Goal: Information Seeking & Learning: Learn about a topic

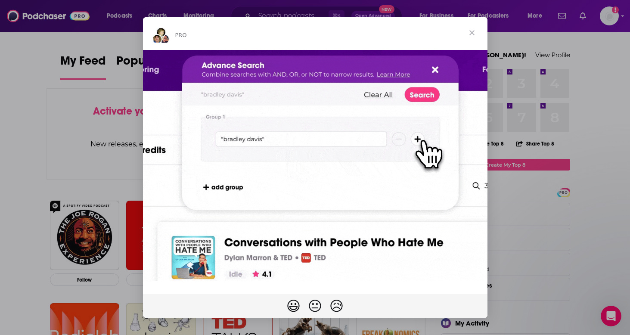
click at [472, 34] on span "Close" at bounding box center [471, 32] width 31 height 31
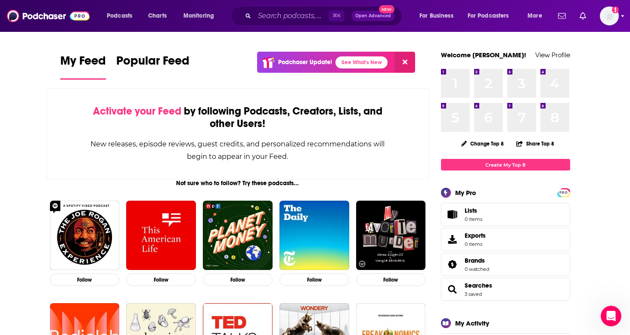
click at [618, 12] on icon "Add a profile image" at bounding box center [614, 9] width 7 height 7
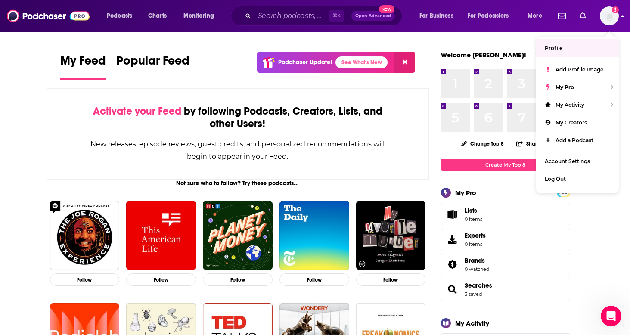
click at [621, 19] on div "Show profile menu" at bounding box center [622, 17] width 3 height 10
click at [531, 21] on span "More" at bounding box center [534, 16] width 15 height 12
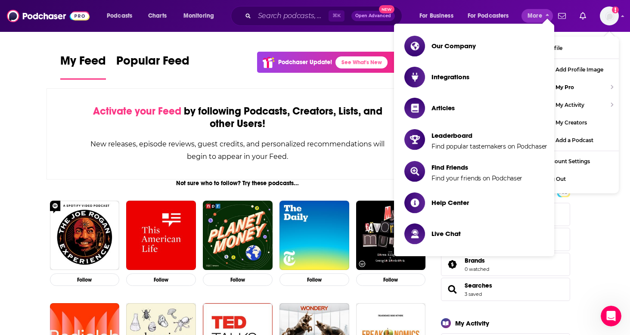
click at [531, 21] on span "More" at bounding box center [534, 16] width 15 height 12
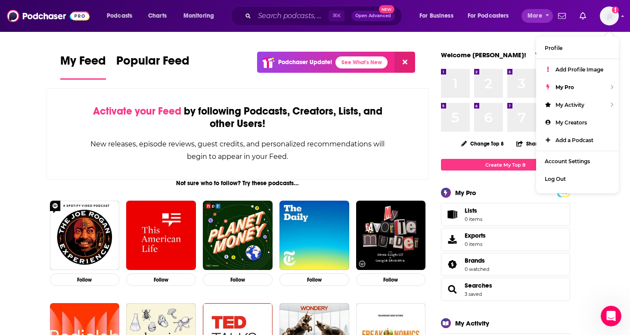
click at [538, 19] on span "More" at bounding box center [534, 16] width 15 height 12
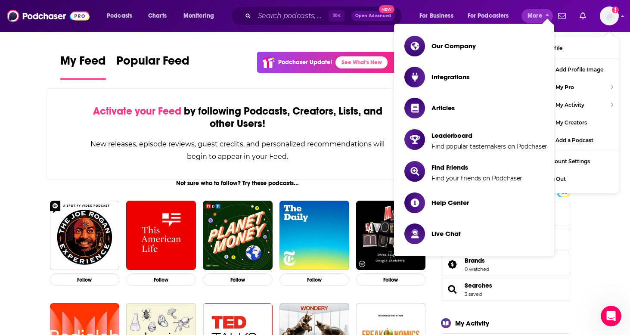
click at [538, 19] on span "More" at bounding box center [534, 16] width 15 height 12
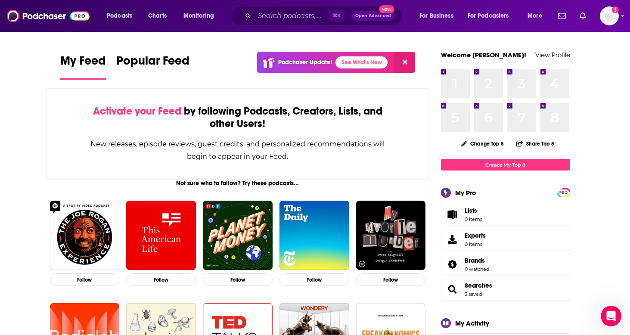
click at [498, 204] on link "Lists 0 items" at bounding box center [505, 214] width 129 height 23
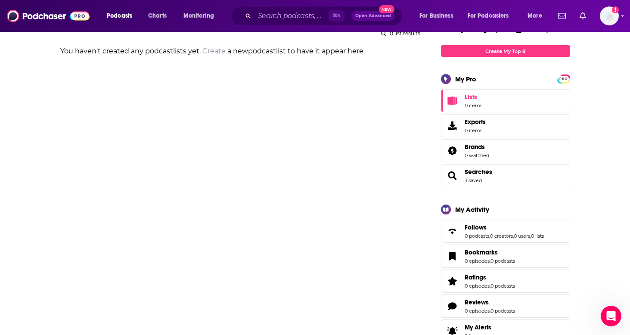
scroll to position [176, 0]
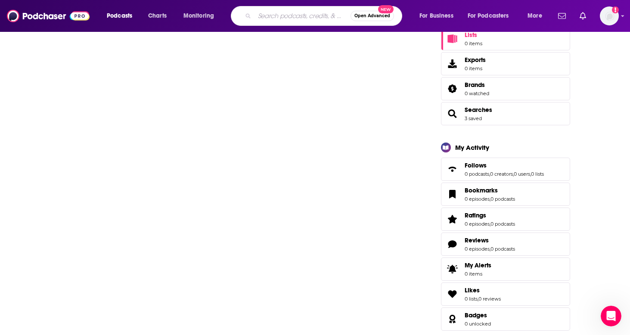
click at [303, 16] on input "Search podcasts, credits, & more..." at bounding box center [302, 16] width 96 height 14
type input "N8N"
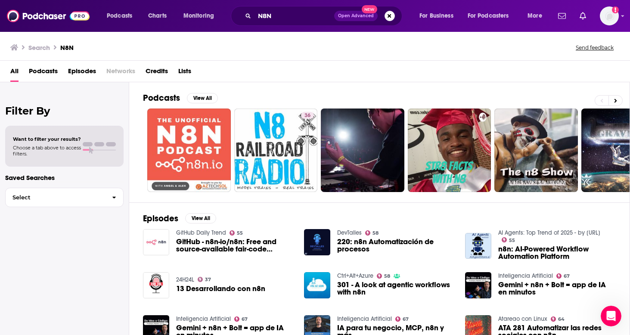
click at [80, 71] on span "Episodes" at bounding box center [82, 73] width 28 height 18
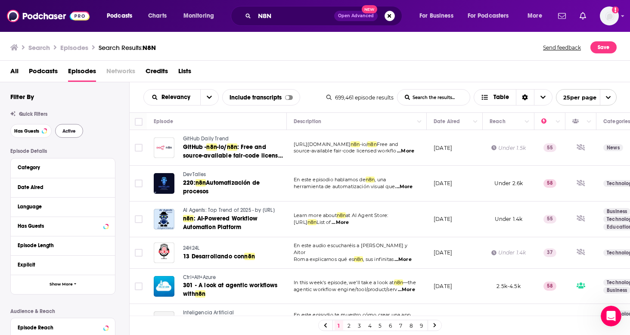
click at [70, 132] on span "Active" at bounding box center [68, 131] width 13 height 5
click at [76, 206] on div "Language" at bounding box center [58, 207] width 80 height 6
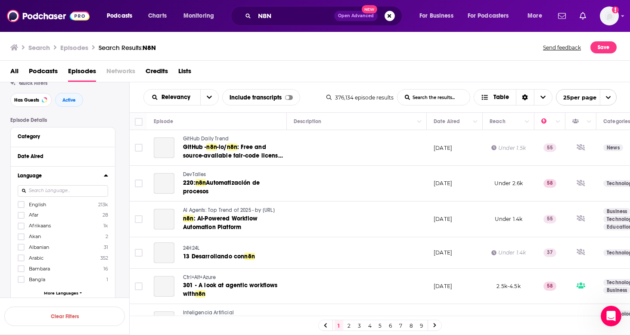
scroll to position [43, 0]
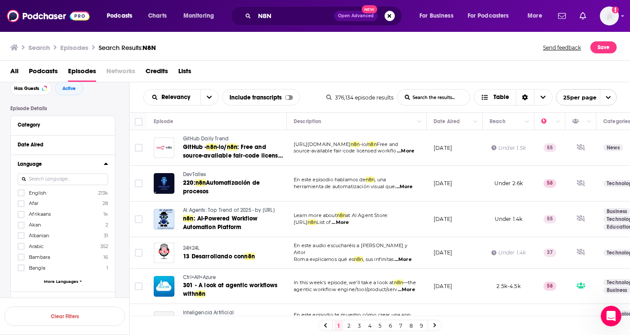
click at [47, 194] on label "English 213k" at bounding box center [63, 192] width 90 height 7
click at [21, 195] on input "multiSelectOption-en-0" at bounding box center [21, 195] width 0 height 0
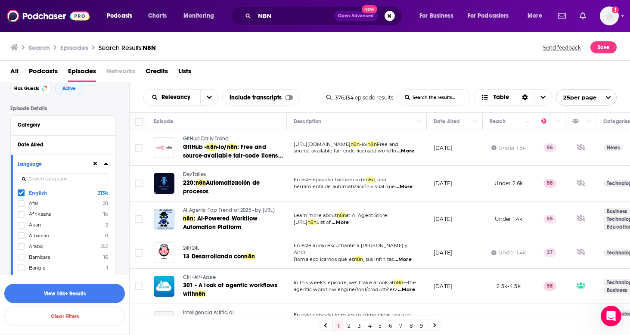
click at [81, 294] on button "View 10k+ Results" at bounding box center [64, 293] width 120 height 19
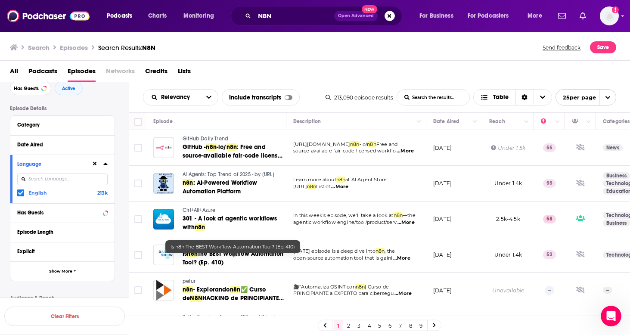
scroll to position [0, 0]
click at [555, 126] on button "Column Actions" at bounding box center [557, 122] width 10 height 10
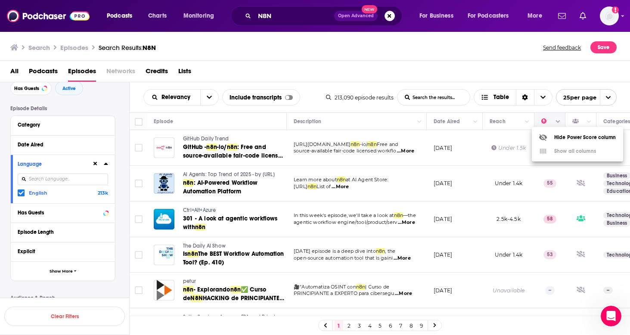
scroll to position [0, 0]
click at [208, 98] on div at bounding box center [315, 167] width 630 height 335
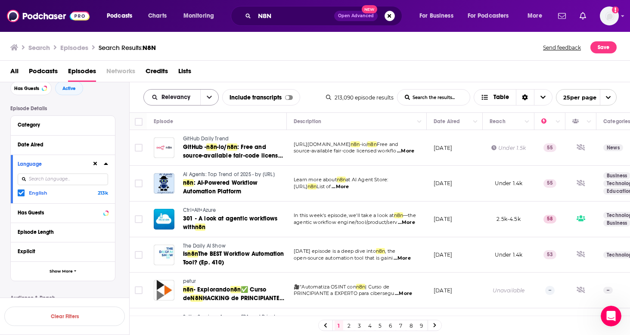
click at [208, 91] on button "open menu" at bounding box center [209, 97] width 18 height 15
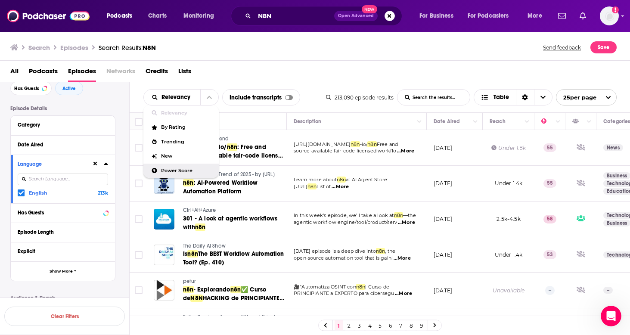
click at [174, 171] on span "Power Score" at bounding box center [186, 170] width 51 height 5
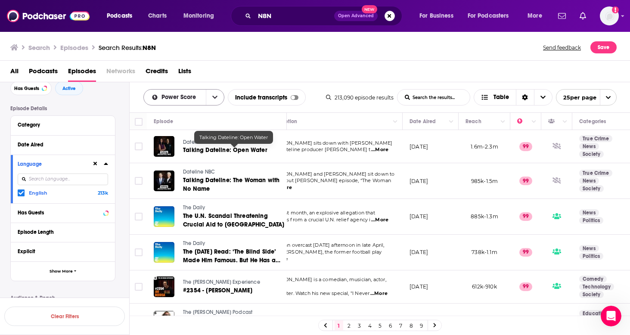
scroll to position [0, 24]
click at [213, 98] on icon "open menu" at bounding box center [214, 97] width 5 height 6
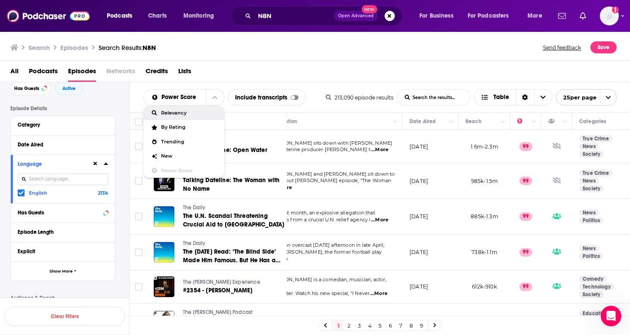
click at [180, 115] on span "Relevancy" at bounding box center [189, 113] width 56 height 5
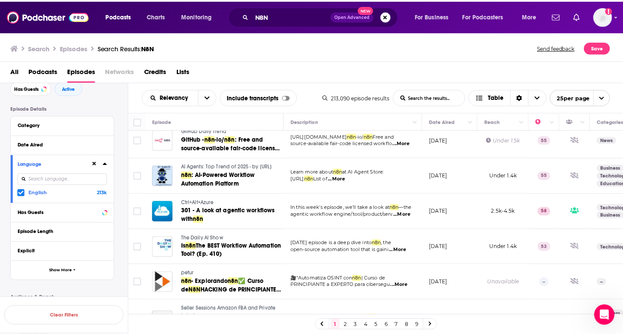
scroll to position [8, 0]
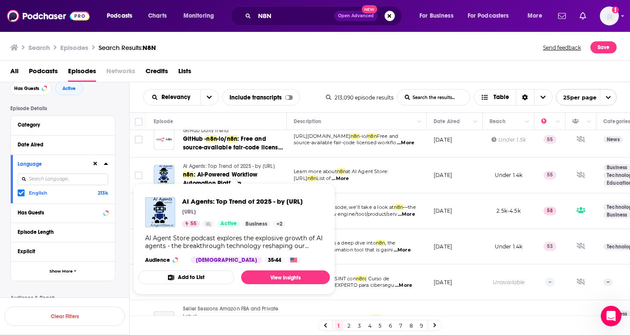
click at [192, 167] on span "AI Agents: Top Trend of 2025 - by [URL]" at bounding box center [229, 166] width 92 height 6
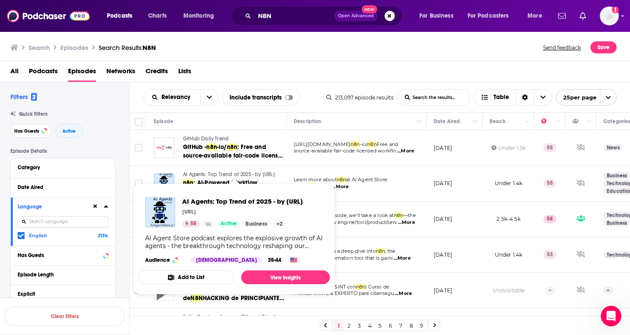
click at [214, 284] on button "Add to List" at bounding box center [186, 277] width 96 height 14
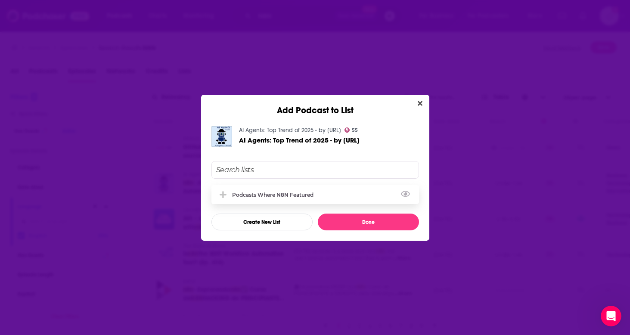
click at [284, 198] on div "Podcasts Where N8N Featured" at bounding box center [314, 194] width 207 height 19
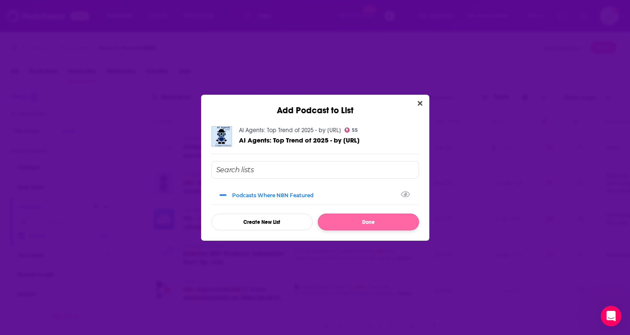
click at [349, 223] on button "Done" at bounding box center [368, 221] width 101 height 17
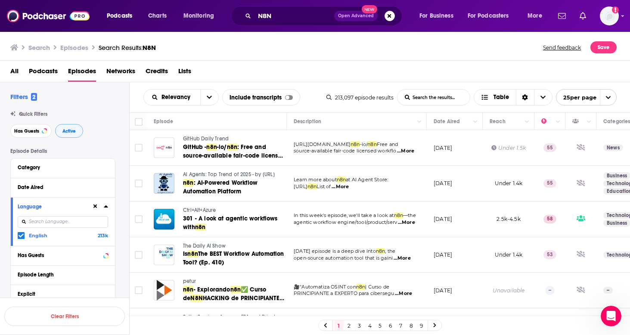
click at [73, 132] on span "Active" at bounding box center [68, 131] width 13 height 5
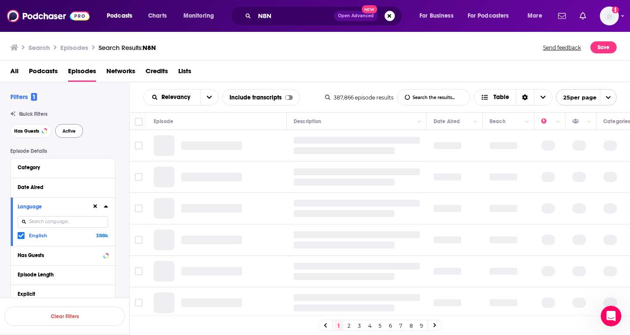
click at [73, 132] on span "Active" at bounding box center [68, 131] width 13 height 5
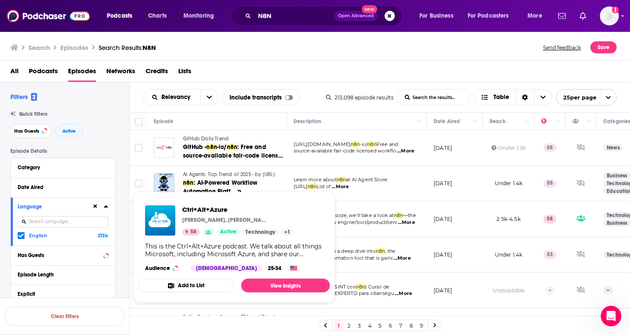
click at [205, 208] on span "Ctrl+Alt+Azure" at bounding box center [237, 209] width 111 height 8
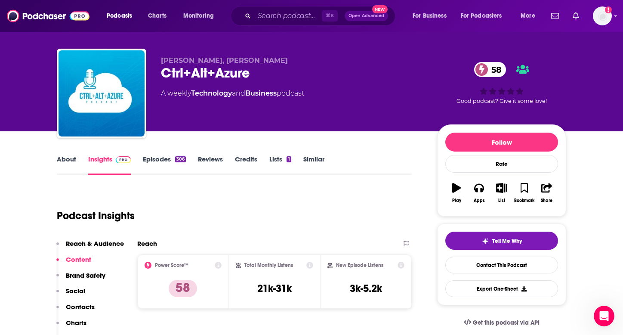
scroll to position [18, 0]
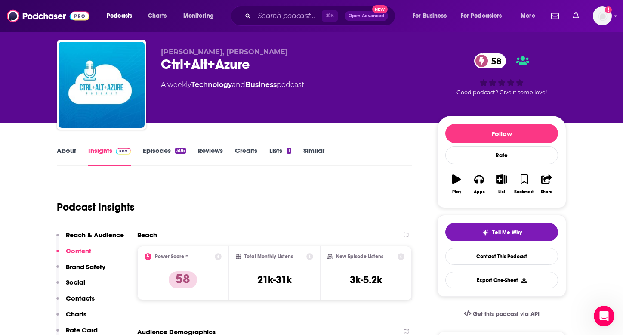
click at [68, 153] on link "About" at bounding box center [66, 156] width 19 height 20
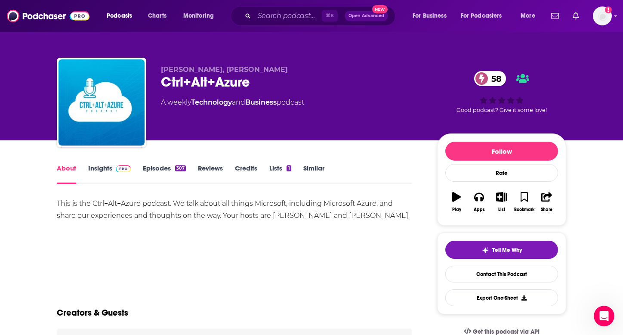
click at [159, 166] on link "Episodes 307" at bounding box center [164, 174] width 43 height 20
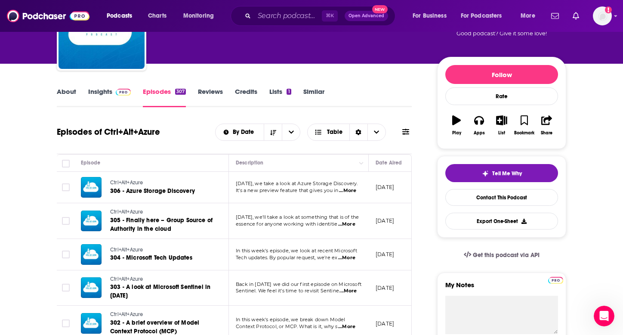
scroll to position [156, 0]
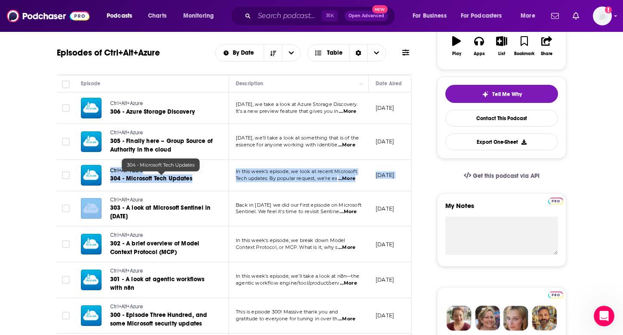
drag, startPoint x: 160, startPoint y: 166, endPoint x: 94, endPoint y: 197, distance: 72.6
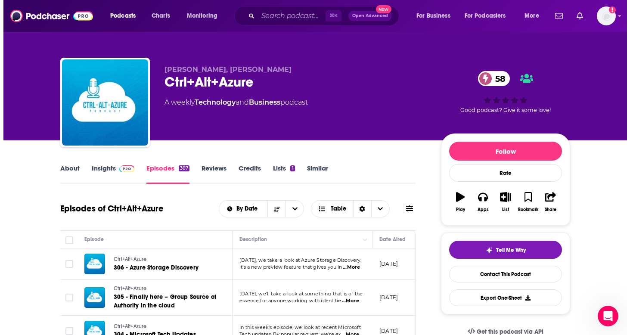
scroll to position [0, 0]
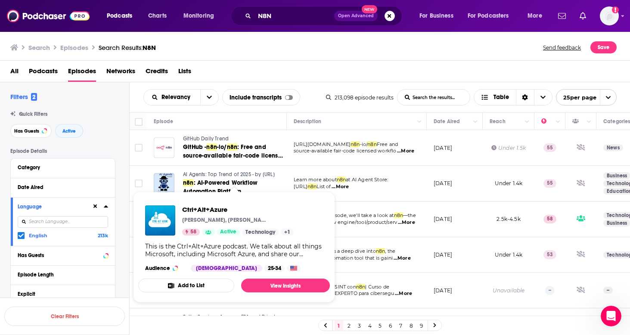
click at [195, 284] on button "Add to List" at bounding box center [186, 285] width 96 height 14
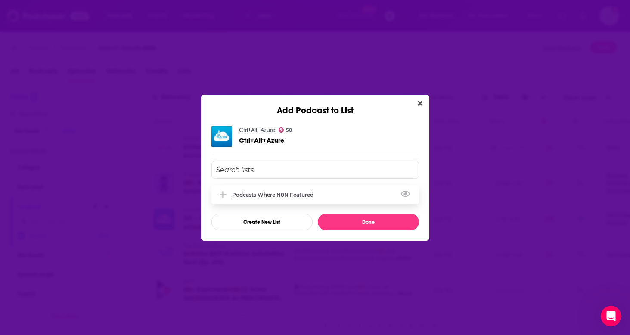
click at [259, 196] on div "Podcasts Where N8N Featured" at bounding box center [275, 194] width 86 height 6
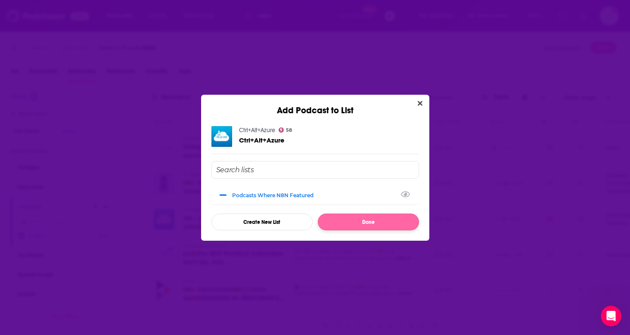
click at [340, 224] on button "Done" at bounding box center [368, 221] width 101 height 17
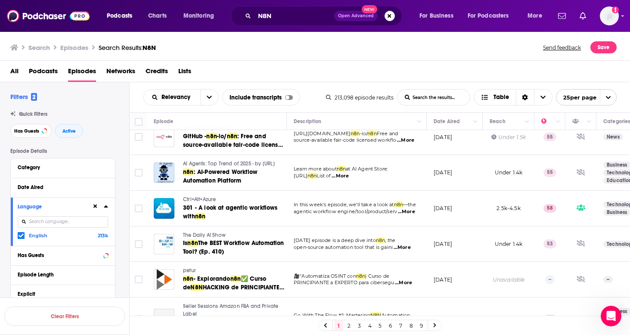
scroll to position [12, 0]
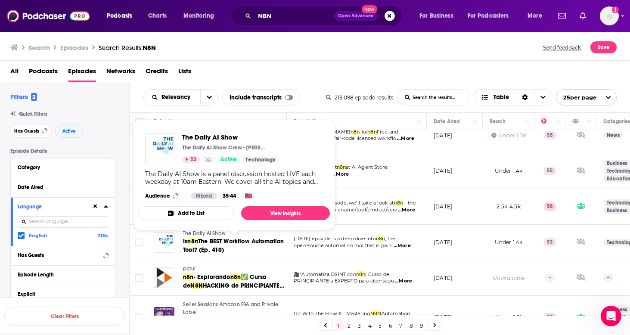
click at [213, 213] on button "Add to List" at bounding box center [186, 213] width 96 height 14
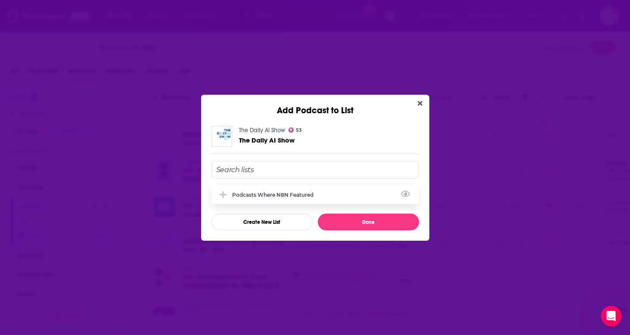
click at [259, 189] on div "Podcasts Where N8N Featured" at bounding box center [314, 194] width 207 height 19
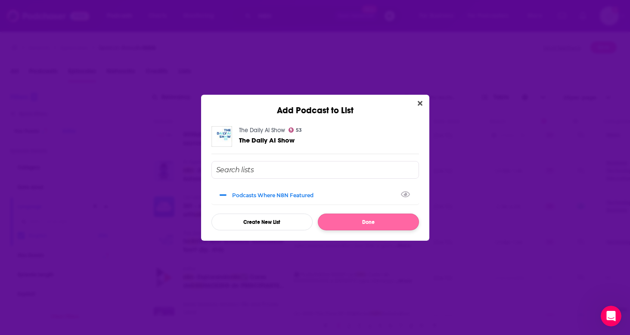
click at [351, 223] on button "Done" at bounding box center [368, 221] width 101 height 17
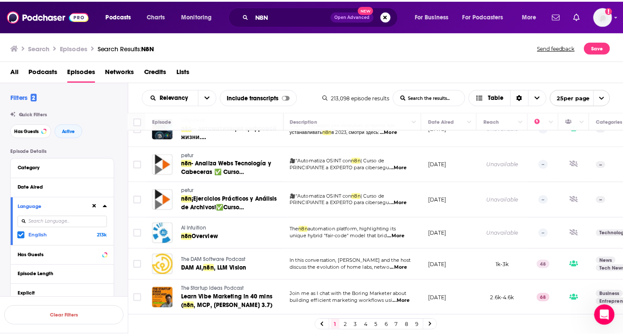
scroll to position [707, 1]
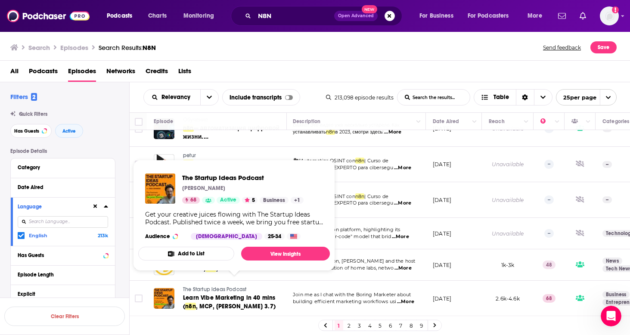
click at [235, 286] on span "The Startup Ideas Podcast" at bounding box center [214, 289] width 63 height 6
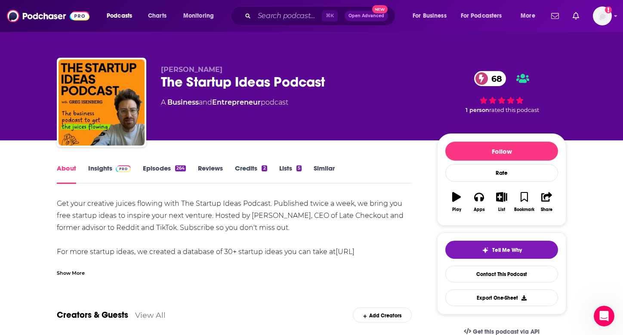
click at [101, 166] on link "Insights" at bounding box center [109, 174] width 43 height 20
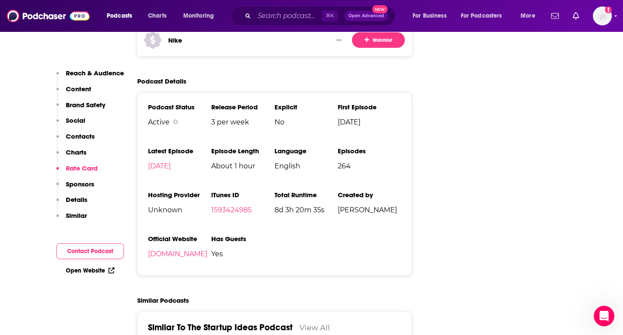
scroll to position [1592, 0]
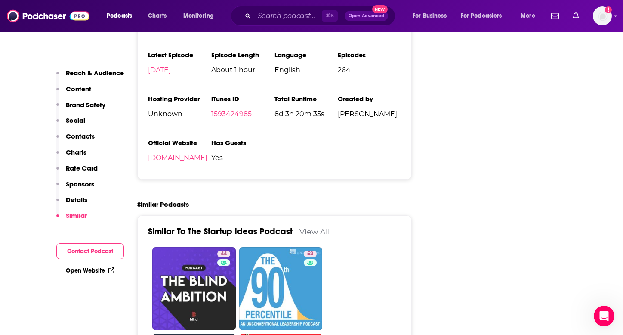
click at [77, 169] on p "Rate Card" at bounding box center [82, 168] width 32 height 8
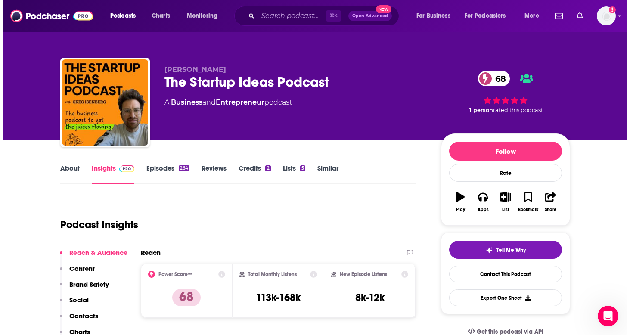
scroll to position [0, 0]
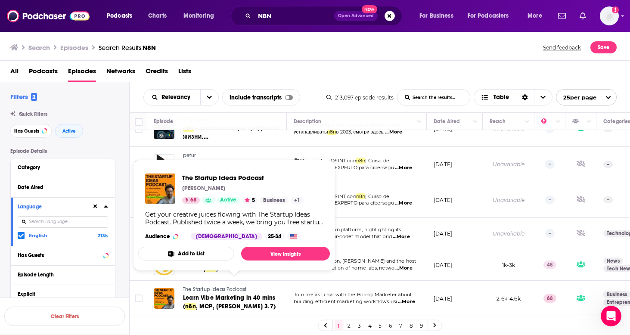
click at [197, 253] on button "Add to List" at bounding box center [186, 254] width 96 height 14
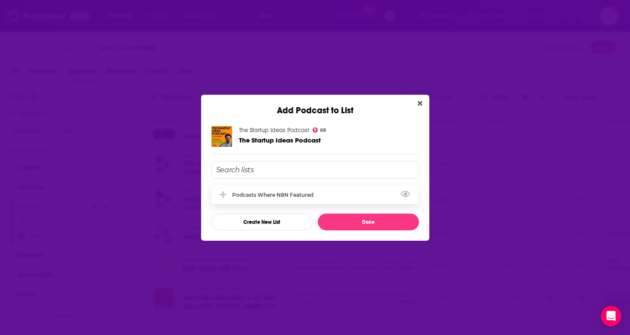
click at [257, 191] on div "Podcasts Where N8N Featured" at bounding box center [314, 194] width 207 height 19
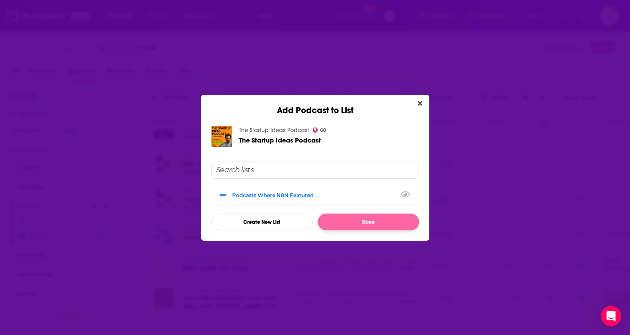
click at [368, 222] on button "Done" at bounding box center [368, 221] width 101 height 17
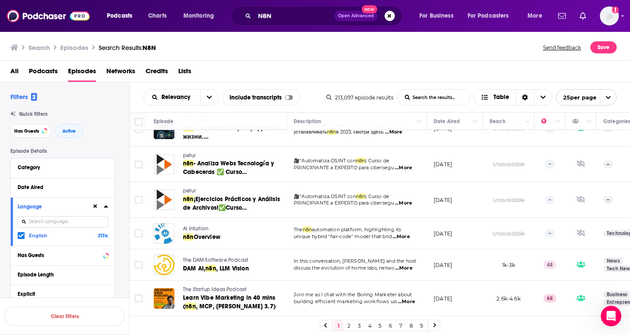
click at [346, 327] on link "2" at bounding box center [349, 325] width 9 height 10
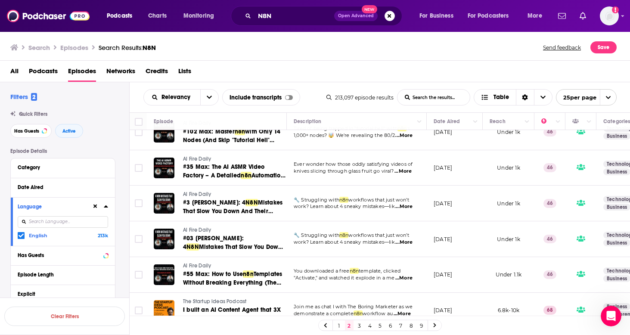
scroll to position [702, 0]
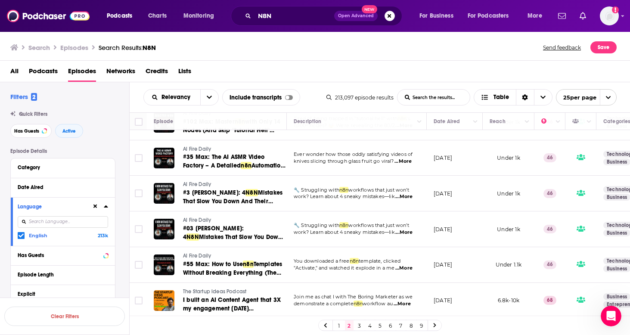
click at [361, 323] on link "3" at bounding box center [359, 325] width 9 height 10
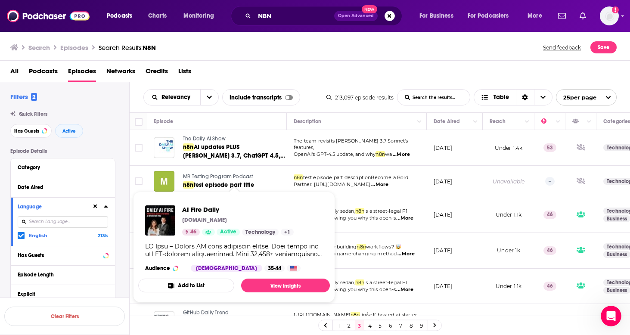
click at [221, 288] on button "Add to List" at bounding box center [186, 285] width 96 height 14
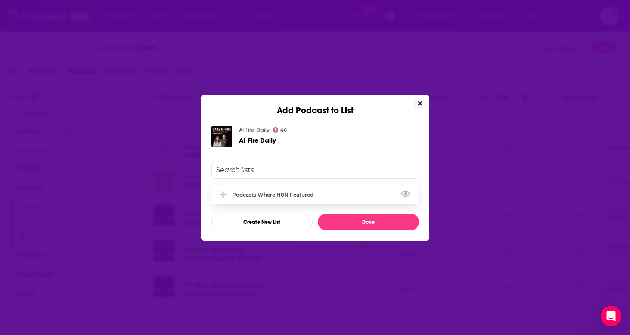
click at [279, 195] on div "Podcasts Where N8N Featured" at bounding box center [275, 194] width 86 height 6
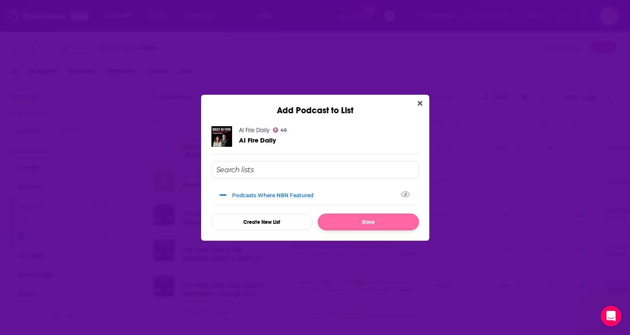
click at [355, 217] on button "Done" at bounding box center [368, 221] width 101 height 17
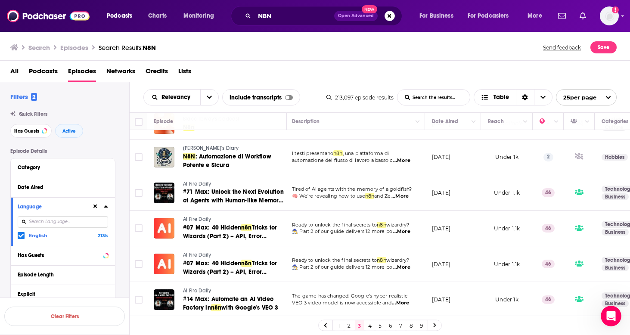
scroll to position [702, 2]
click at [365, 321] on link "4" at bounding box center [369, 325] width 9 height 10
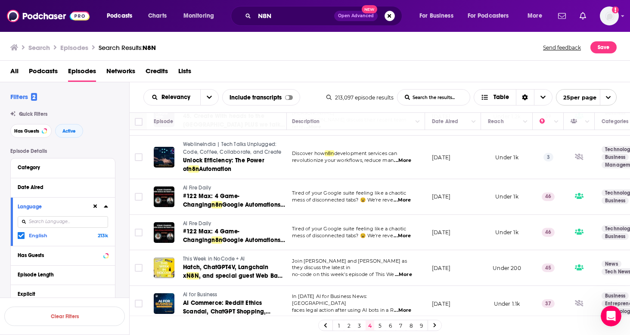
click at [378, 327] on link "5" at bounding box center [380, 325] width 9 height 10
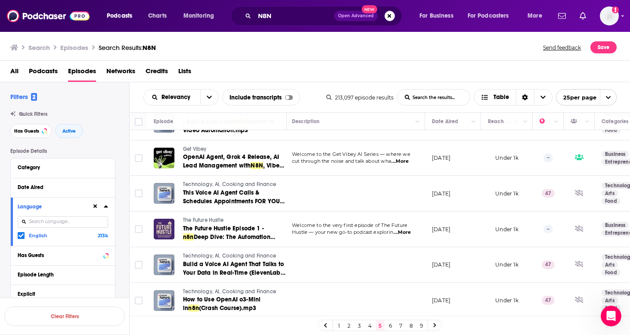
click at [388, 324] on link "6" at bounding box center [390, 325] width 9 height 10
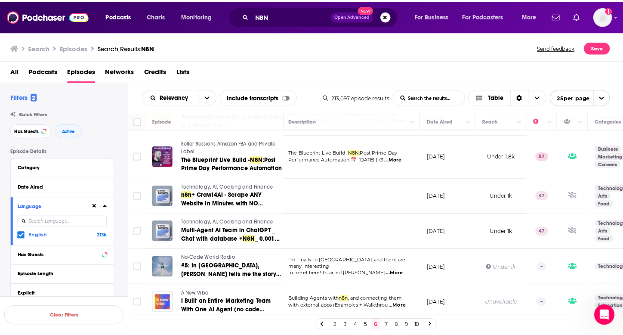
scroll to position [169, 2]
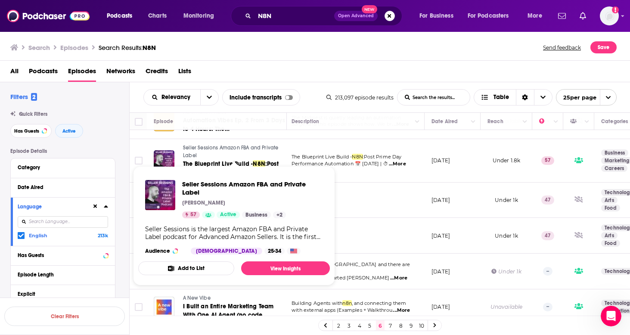
click at [261, 148] on span "Seller Sessions Amazon FBA and Private Label" at bounding box center [231, 152] width 96 height 14
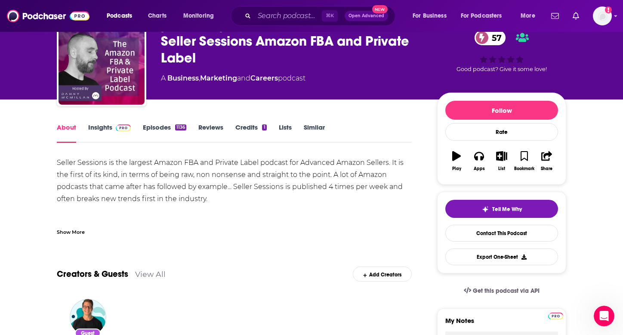
scroll to position [31, 0]
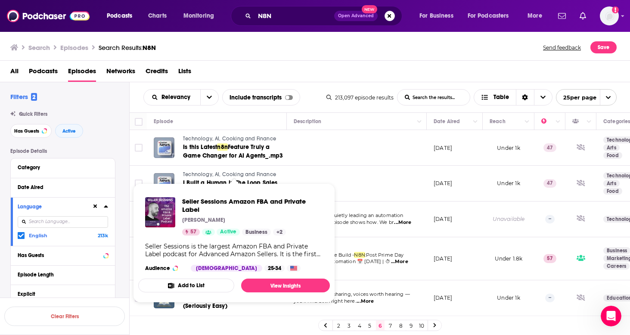
click at [207, 286] on button "Add to List" at bounding box center [186, 285] width 96 height 14
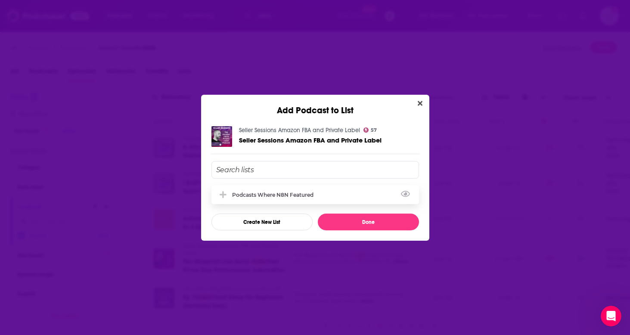
click at [294, 191] on div "Podcasts Where N8N Featured" at bounding box center [275, 194] width 86 height 6
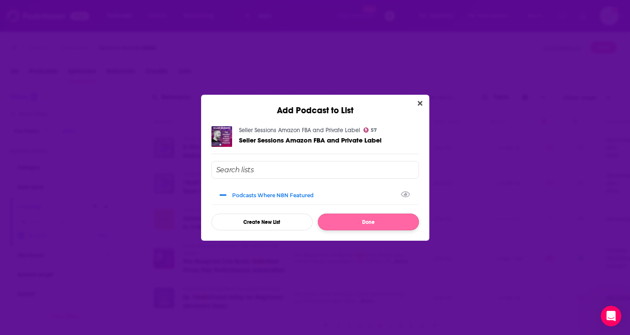
click at [392, 228] on button "Done" at bounding box center [368, 221] width 101 height 17
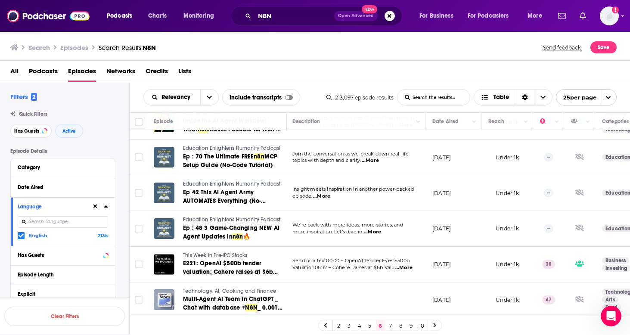
scroll to position [710, 1]
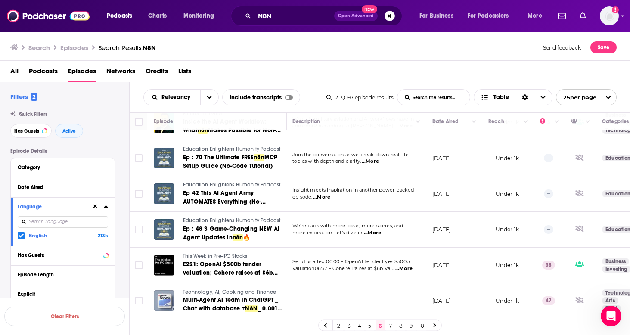
click at [389, 323] on link "7" at bounding box center [390, 325] width 9 height 10
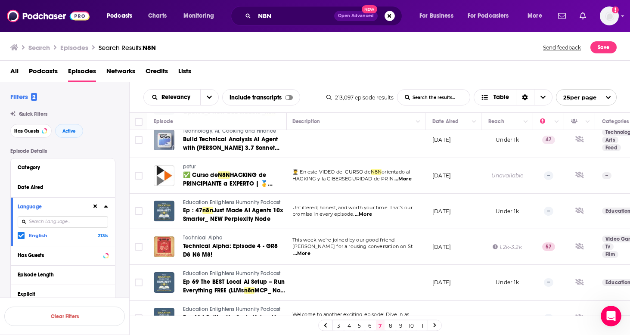
scroll to position [366, 2]
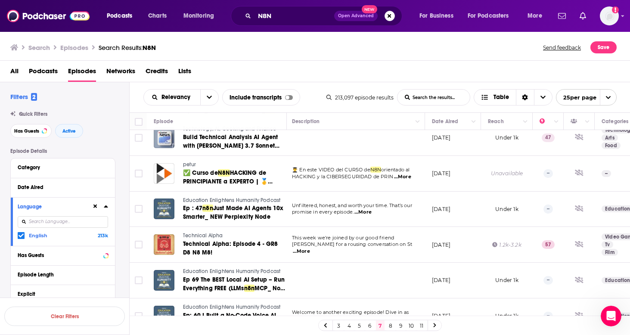
click at [310, 248] on span "...More" at bounding box center [301, 251] width 17 height 7
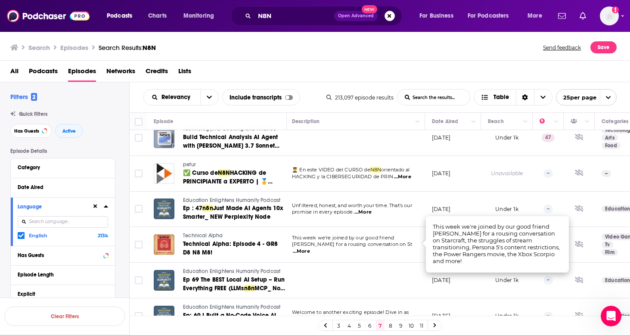
click at [377, 270] on td at bounding box center [355, 280] width 140 height 36
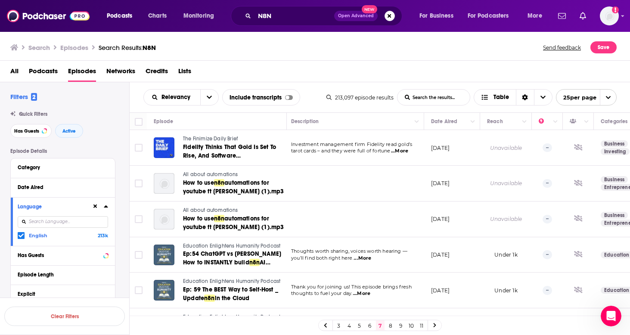
scroll to position [0, 3]
click at [333, 19] on div "N8N Open Advanced New" at bounding box center [316, 16] width 171 height 20
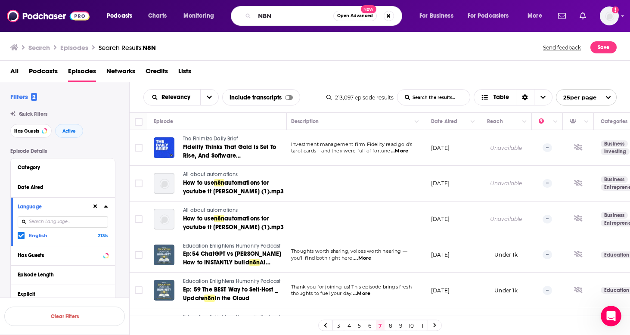
click at [333, 19] on span "Open Advanced New" at bounding box center [363, 16] width 61 height 10
click at [268, 10] on input "N8N" at bounding box center [293, 16] width 79 height 14
type input "Airia"
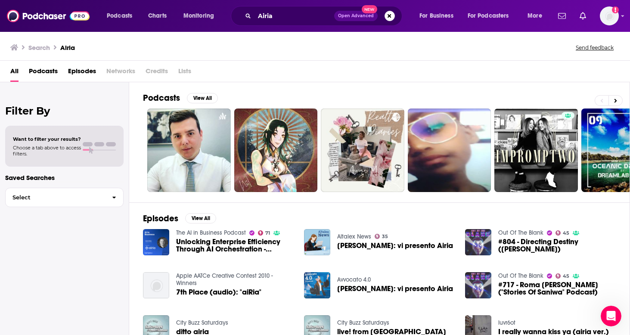
click at [81, 74] on span "Episodes" at bounding box center [82, 73] width 28 height 18
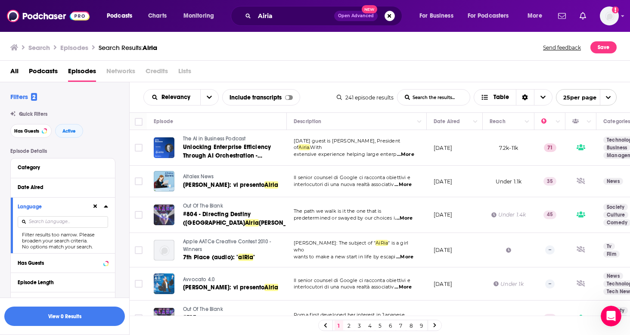
scroll to position [2, 0]
click at [68, 130] on span "Active" at bounding box center [68, 129] width 13 height 5
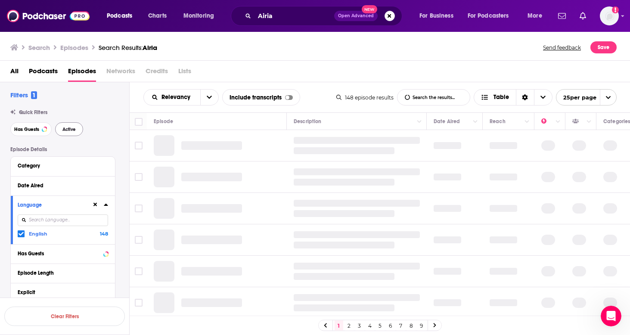
click at [68, 130] on span "Active" at bounding box center [68, 129] width 13 height 5
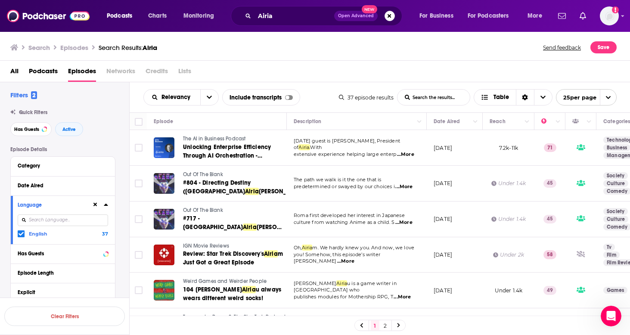
click at [608, 26] on div "Podcasts Charts Monitoring Airia Open Advanced New For Business For Podcasters …" at bounding box center [315, 16] width 630 height 32
click at [618, 19] on div "Podcasts Charts Monitoring Airia Open Advanced New For Business For Podcasters …" at bounding box center [315, 16] width 630 height 32
click at [620, 19] on div "Podcasts Charts Monitoring Airia Open Advanced New For Business For Podcasters …" at bounding box center [315, 16] width 630 height 32
click at [621, 18] on icon "Show profile menu" at bounding box center [622, 15] width 3 height 5
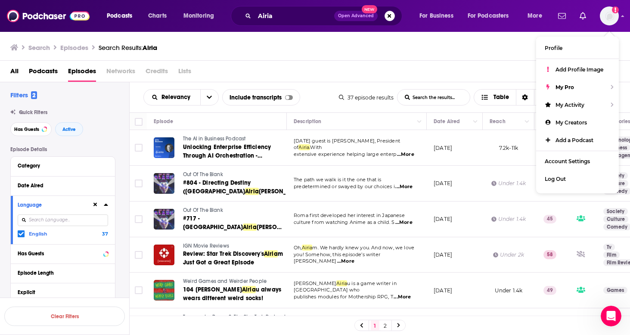
click at [472, 25] on div "Podcasts Charts Monitoring Airia Open Advanced New For Business For Podcasters …" at bounding box center [325, 16] width 449 height 20
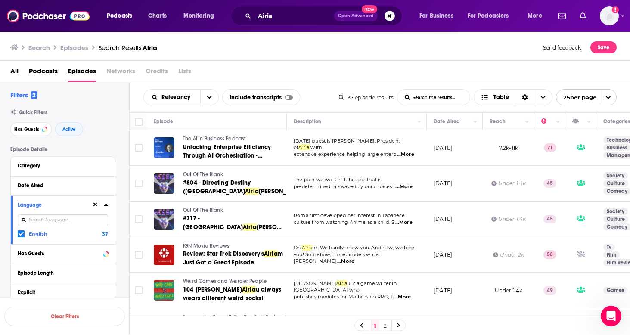
click at [33, 12] on img at bounding box center [48, 16] width 83 height 16
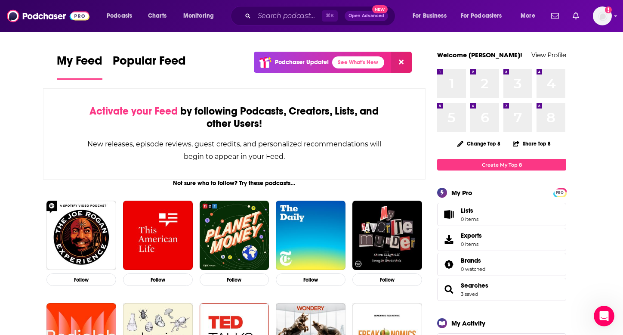
click at [459, 214] on link "Lists 0 items" at bounding box center [501, 214] width 129 height 23
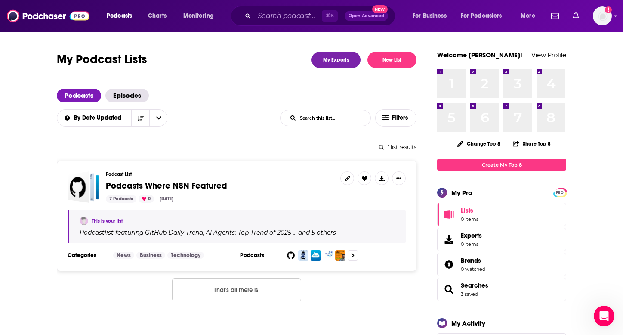
click at [244, 176] on h3 "Podcast List" at bounding box center [220, 174] width 228 height 6
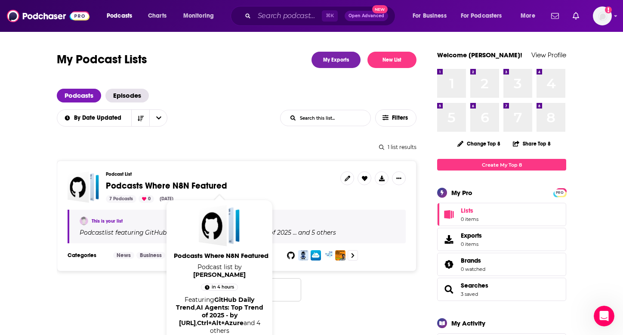
click at [203, 180] on span "Podcasts Where N8N Featured" at bounding box center [166, 185] width 121 height 11
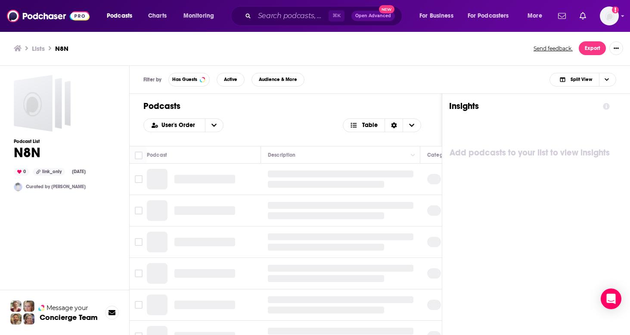
click at [60, 11] on img at bounding box center [48, 16] width 83 height 16
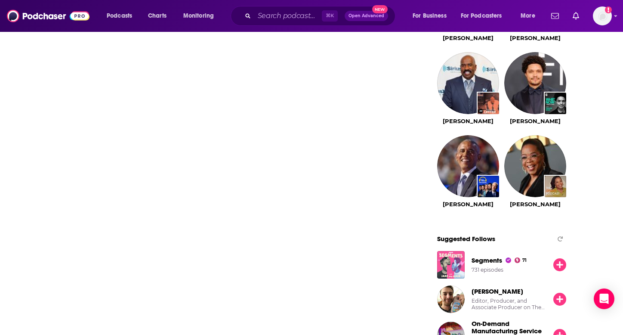
scroll to position [1030, 0]
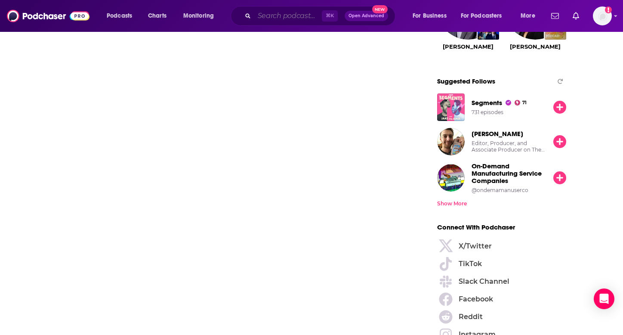
click at [286, 9] on input "Search podcasts, credits, & more..." at bounding box center [288, 16] width 68 height 14
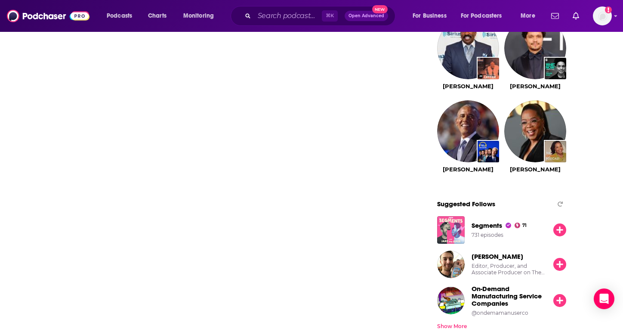
scroll to position [0, 0]
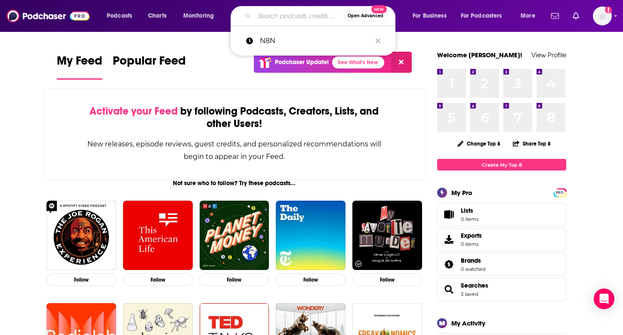
click at [280, 17] on input "Search podcasts, credits, & more..." at bounding box center [299, 16] width 90 height 14
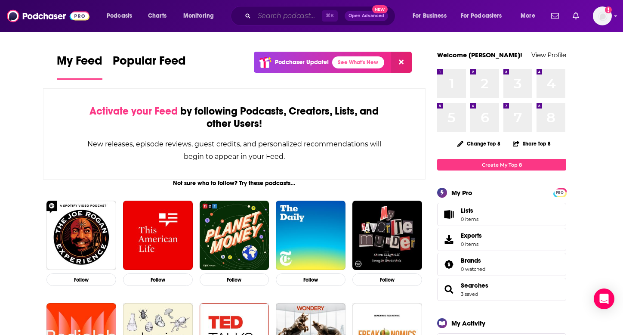
click at [275, 14] on input "Search podcasts, credits, & more..." at bounding box center [288, 16] width 68 height 14
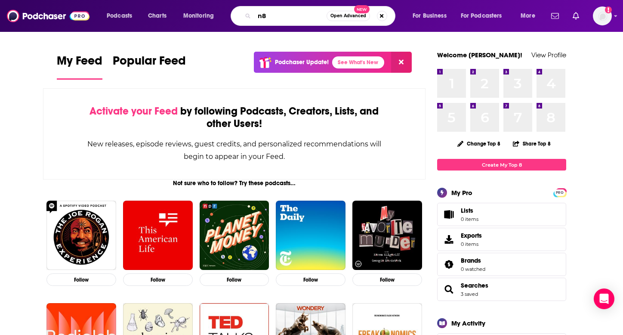
type input "n"
type input "n8n"
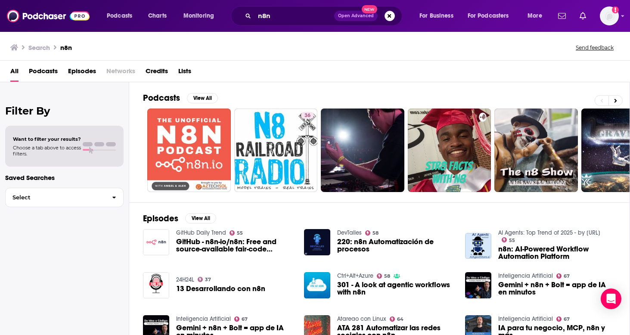
click at [72, 69] on span "Episodes" at bounding box center [82, 73] width 28 height 18
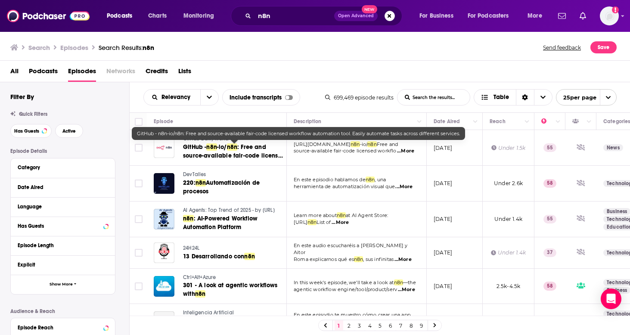
click at [245, 152] on span ": Free and source-available fair-code licensed workflow automation tool. Easily…" at bounding box center [234, 164] width 102 height 42
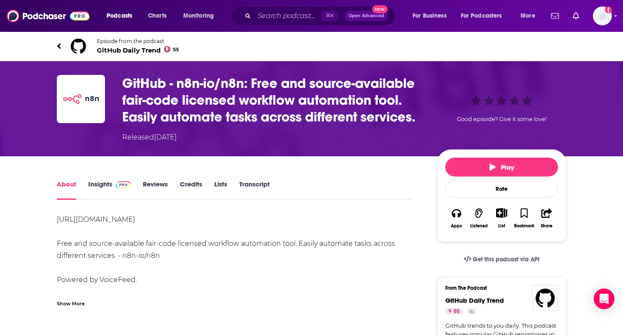
click at [91, 115] on img "GitHub - n8n-io/n8n: Free and source-available fair-code licensed workflow auto…" at bounding box center [81, 99] width 48 height 48
click at [123, 50] on span "GitHub Daily Trend 55" at bounding box center [138, 50] width 82 height 8
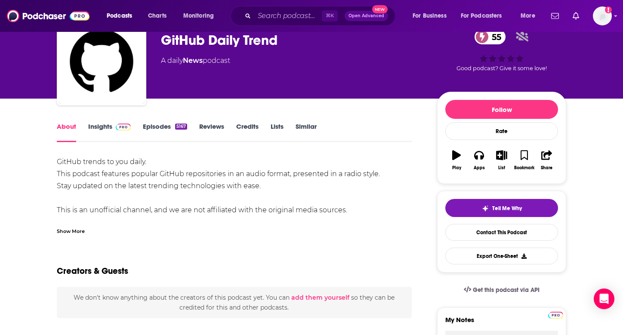
scroll to position [42, 0]
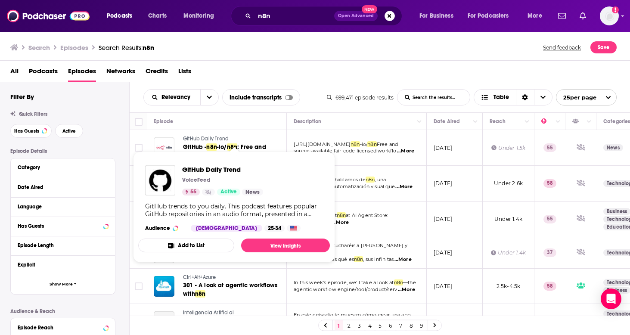
click at [198, 242] on button "Add to List" at bounding box center [186, 245] width 96 height 14
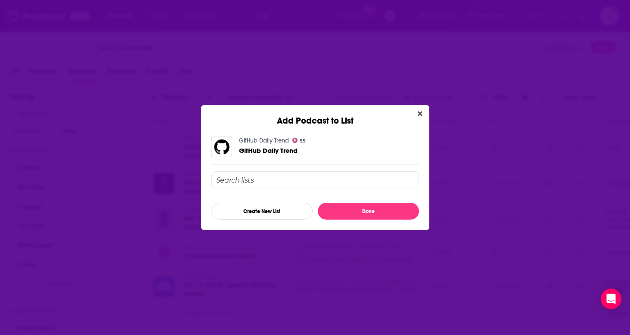
click at [245, 185] on input "Add Podcast To List" at bounding box center [314, 180] width 207 height 18
type input "n"
click at [420, 114] on icon "Close" at bounding box center [419, 113] width 5 height 5
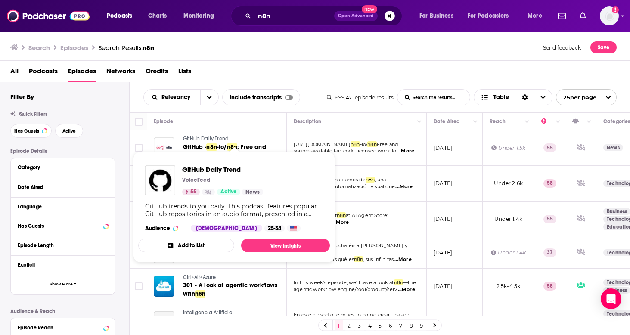
click at [208, 244] on button "Add to List" at bounding box center [186, 245] width 96 height 14
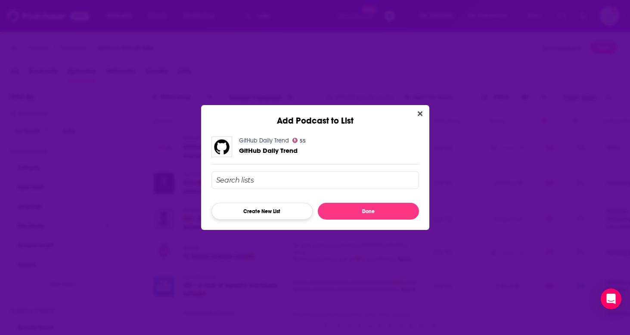
click at [261, 213] on button "Create New List" at bounding box center [261, 211] width 101 height 17
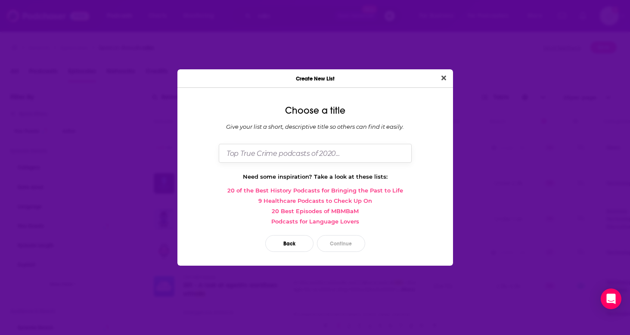
click at [259, 148] on input "Dialog" at bounding box center [315, 153] width 193 height 19
type input "N"
type input "Podcasts Where N8N Featured"
click at [349, 246] on button "Continue" at bounding box center [341, 243] width 48 height 17
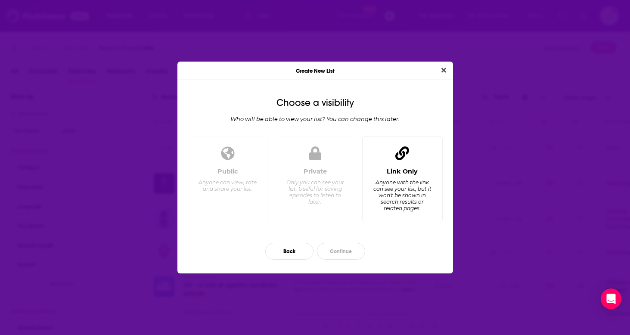
click at [401, 185] on div "Anyone with the link can see your list, but it won't be shown in search results…" at bounding box center [401, 195] width 59 height 32
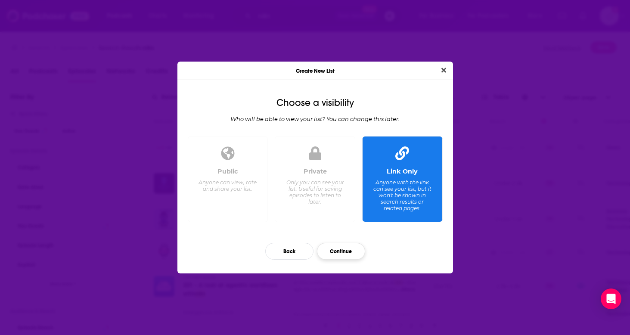
click at [339, 258] on button "Continue" at bounding box center [341, 251] width 48 height 17
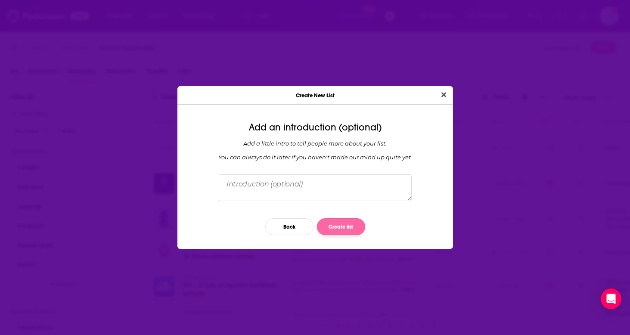
click at [348, 229] on button "Create list" at bounding box center [341, 226] width 48 height 17
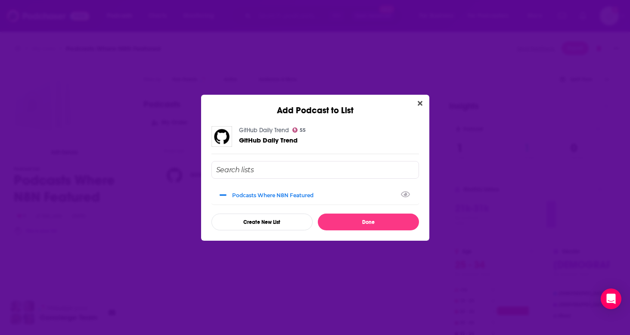
click at [278, 172] on input "Add Podcast To List" at bounding box center [314, 170] width 207 height 18
click at [280, 197] on div "Podcasts Where N8N Featured" at bounding box center [275, 194] width 86 height 6
click at [289, 198] on div "Podcasts Where N8N Featured" at bounding box center [314, 194] width 207 height 19
click at [314, 194] on div "Podcasts Where N8N Featured" at bounding box center [275, 194] width 86 height 6
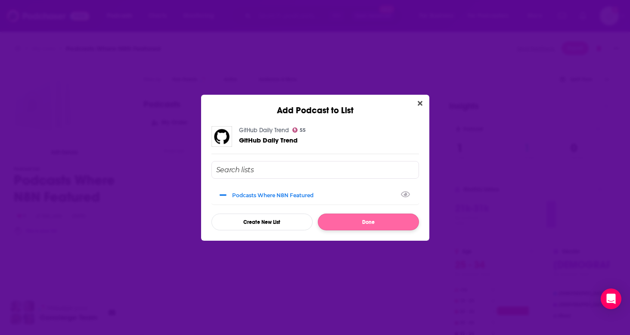
click at [343, 224] on button "Done" at bounding box center [368, 221] width 101 height 17
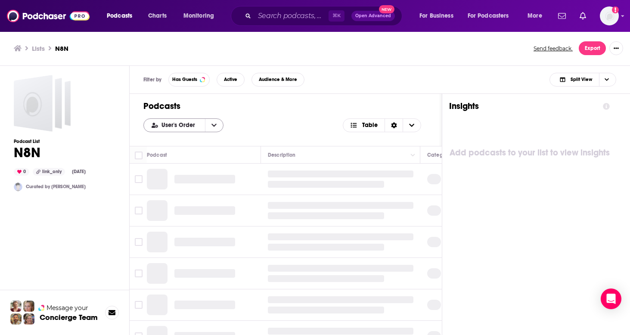
click at [216, 123] on button "open menu" at bounding box center [214, 125] width 18 height 13
click at [216, 123] on button "close menu" at bounding box center [214, 125] width 18 height 13
click at [415, 121] on span "Choose View" at bounding box center [411, 125] width 18 height 13
click at [414, 122] on span "Choose View" at bounding box center [411, 125] width 18 height 13
click at [395, 128] on icon "Sort Direction" at bounding box center [394, 125] width 6 height 6
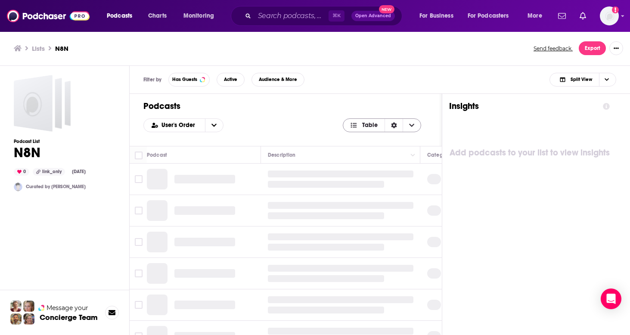
click at [395, 128] on icon "Sort Direction" at bounding box center [394, 125] width 6 height 6
click at [607, 82] on icon "Choose View" at bounding box center [606, 79] width 4 height 5
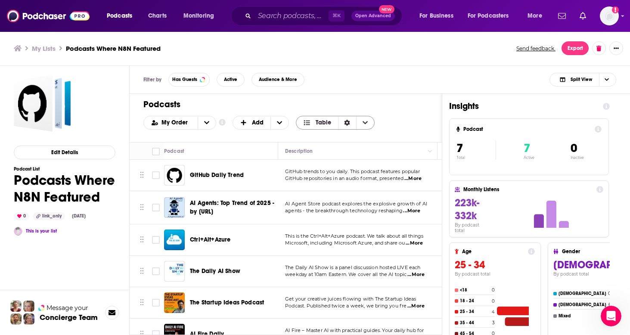
click at [316, 120] on span "Table" at bounding box center [322, 123] width 15 height 6
click at [316, 117] on span "Table" at bounding box center [317, 122] width 42 height 15
click at [228, 176] on span "GitHub Daily Trend" at bounding box center [217, 174] width 54 height 7
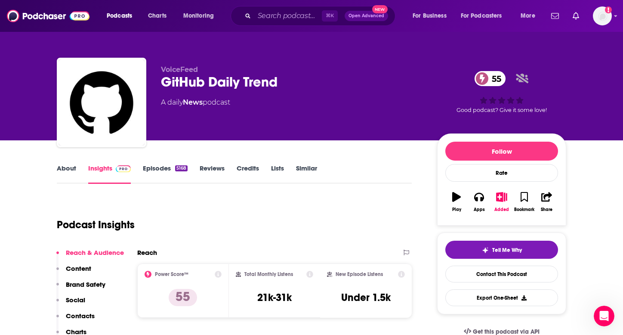
scroll to position [151, 0]
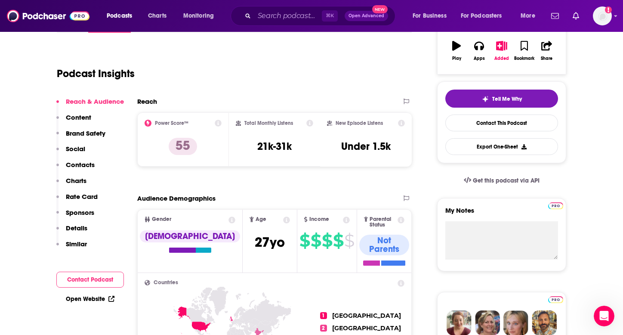
click at [456, 57] on div "Play" at bounding box center [456, 58] width 9 height 5
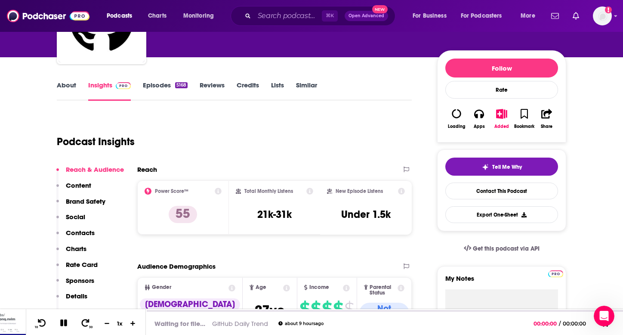
scroll to position [82, 0]
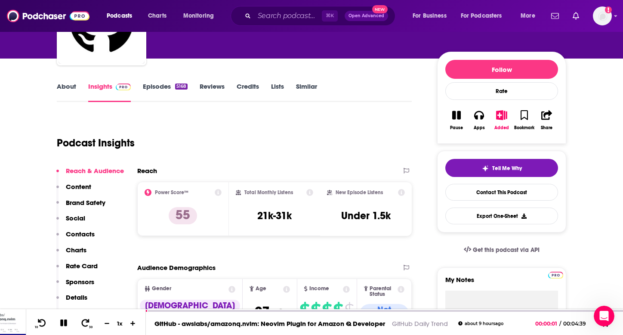
click at [456, 112] on icon "button" at bounding box center [456, 115] width 9 height 10
click at [488, 113] on button "Apps" at bounding box center [479, 120] width 22 height 31
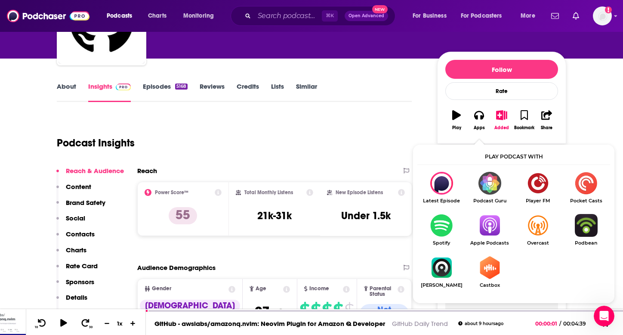
click at [489, 236] on img "Show Listen On dropdown" at bounding box center [490, 225] width 48 height 23
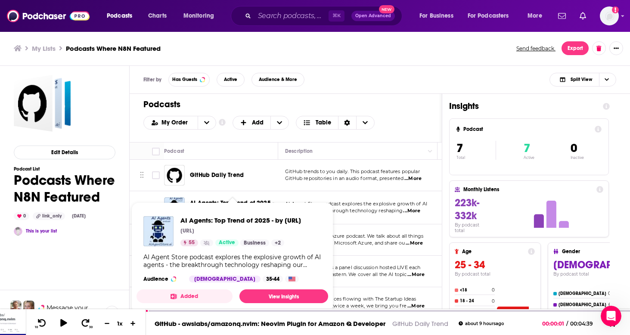
click at [239, 204] on span "AI Agents: Top Trend of 2025 - by AIAgentStore.ai AIAgentStore.ai 55 Active Bus…" at bounding box center [231, 257] width 191 height 111
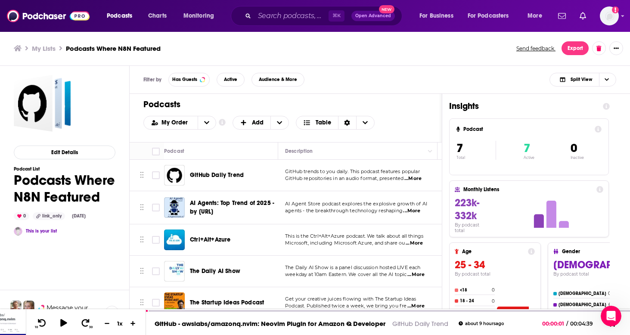
click at [215, 201] on span "AI Agents: Top Trend of 2025 - by [URL]" at bounding box center [232, 207] width 84 height 16
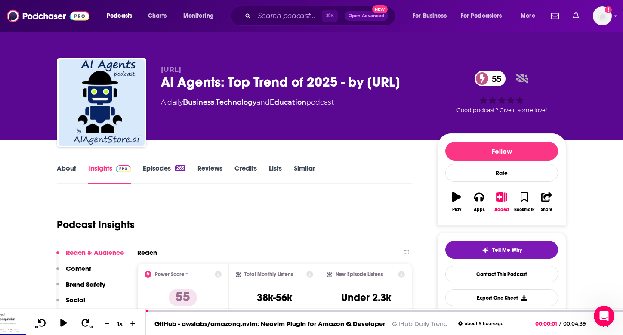
drag, startPoint x: 161, startPoint y: 81, endPoint x: 290, endPoint y: 104, distance: 130.2
click at [290, 90] on div "AI Agents: Top Trend of 2025 - by AIAgentStore.ai 55" at bounding box center [292, 82] width 262 height 17
copy h2 "AI Agents: Top Trend of 2025 - by [URL]"
click at [481, 197] on icon "button" at bounding box center [478, 197] width 9 height 9
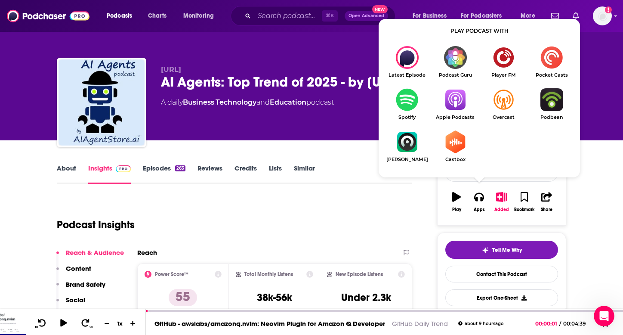
click at [454, 96] on img "Show Listen On dropdown" at bounding box center [455, 99] width 48 height 23
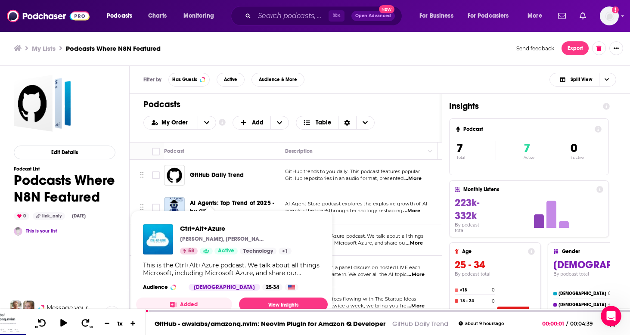
click at [229, 239] on p "[PERSON_NAME], [PERSON_NAME]" at bounding box center [223, 238] width 86 height 7
click at [155, 235] on img "Ctrl+Alt+Azure" at bounding box center [158, 239] width 30 height 30
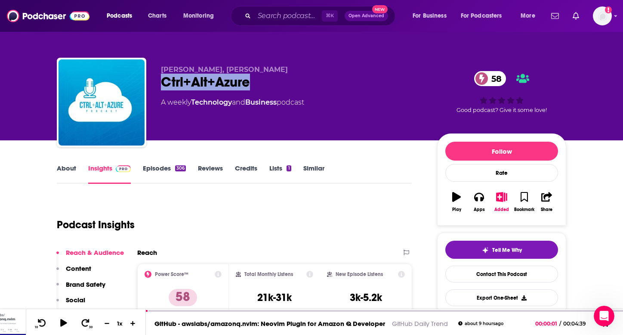
drag, startPoint x: 162, startPoint y: 82, endPoint x: 265, endPoint y: 83, distance: 102.8
click at [265, 83] on div "Ctrl+Alt+Azure 58" at bounding box center [292, 82] width 262 height 17
copy h2 "Ctrl+Alt+Azure"
click at [482, 199] on icon "button" at bounding box center [478, 197] width 9 height 9
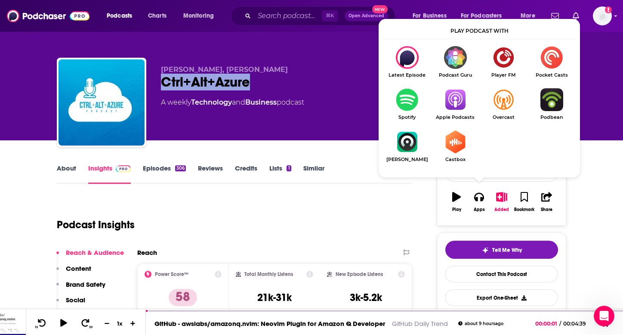
click at [460, 96] on img "Show Listen On dropdown" at bounding box center [455, 99] width 48 height 23
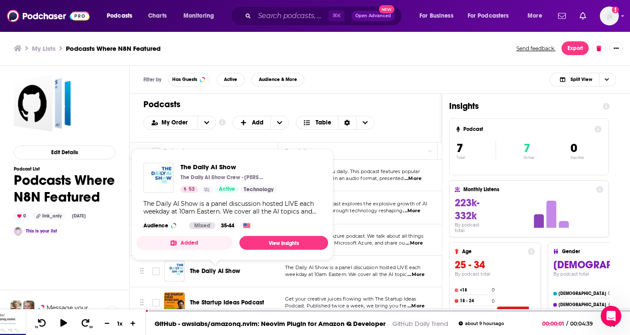
click at [219, 274] on span "The Daily AI Show" at bounding box center [215, 270] width 50 height 7
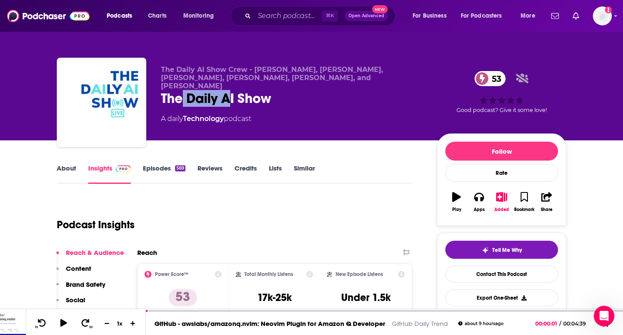
drag, startPoint x: 183, startPoint y: 83, endPoint x: 232, endPoint y: 88, distance: 49.3
click at [232, 90] on div "The Daily AI Show 53" at bounding box center [292, 98] width 262 height 17
click at [279, 90] on div "The Daily AI Show 53" at bounding box center [292, 98] width 262 height 17
drag, startPoint x: 284, startPoint y: 86, endPoint x: 162, endPoint y: 82, distance: 122.3
click at [162, 90] on div "The Daily AI Show 53" at bounding box center [292, 98] width 262 height 17
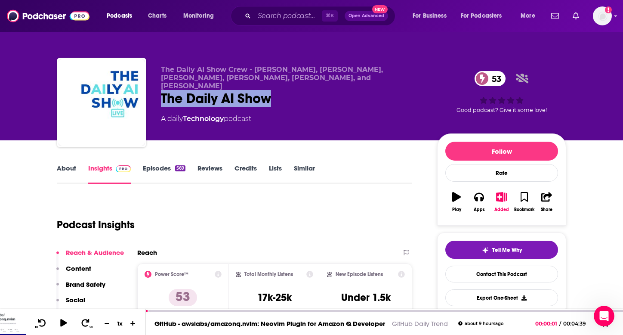
copy h2 "The Daily AI Show"
click at [479, 206] on button "Apps" at bounding box center [479, 201] width 22 height 31
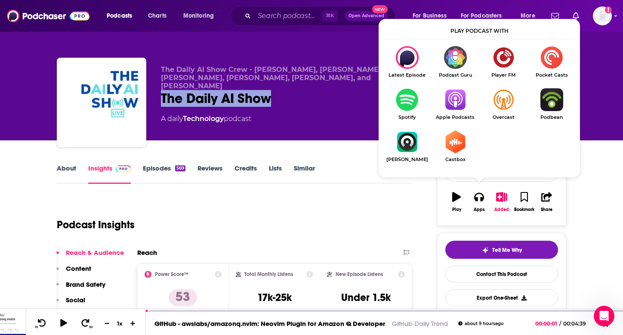
click at [461, 107] on img "Show Listen On dropdown" at bounding box center [455, 99] width 48 height 23
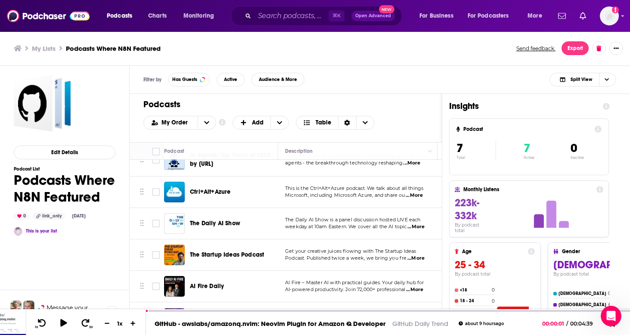
scroll to position [55, 0]
click at [207, 247] on div "Podcasts Charts Monitoring ⌘ K Open Advanced New For Business For Podcasters Mo…" at bounding box center [315, 167] width 630 height 335
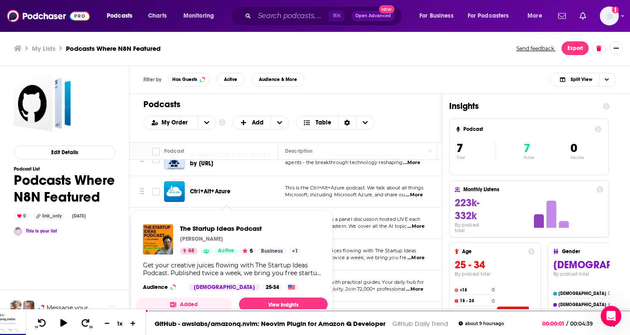
click at [193, 225] on span "The Startup Ideas Podcast" at bounding box center [240, 228] width 121 height 8
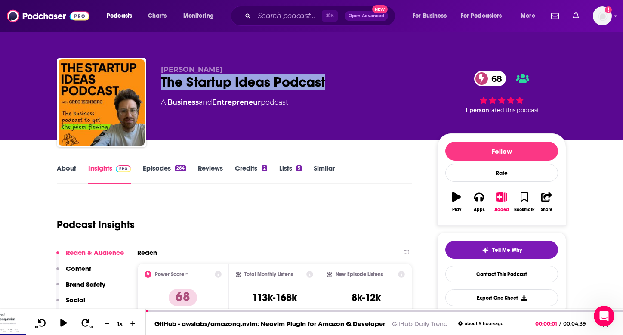
drag, startPoint x: 348, startPoint y: 86, endPoint x: 161, endPoint y: 78, distance: 187.4
click at [161, 78] on div "Greg Isenberg The Startup Ideas Podcast 68 A Business and Entrepreneur podcast …" at bounding box center [311, 104] width 509 height 93
copy h2 "The Startup Ideas Podcast"
click at [475, 201] on icon "button" at bounding box center [478, 196] width 9 height 9
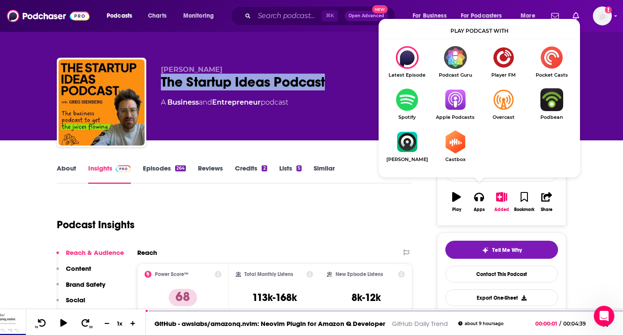
click at [447, 108] on img "Show Listen On dropdown" at bounding box center [455, 99] width 48 height 23
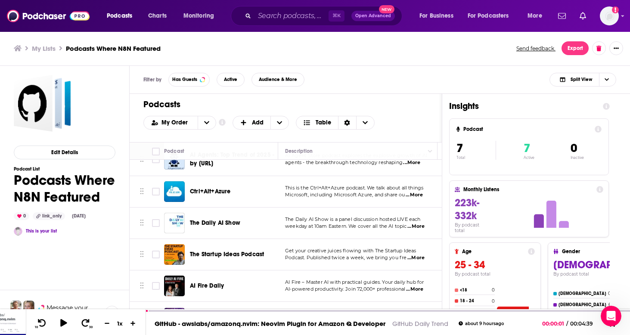
scroll to position [55, 0]
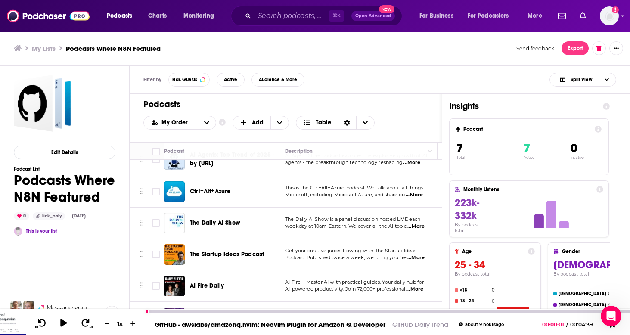
click at [614, 329] on icon at bounding box center [612, 325] width 10 height 8
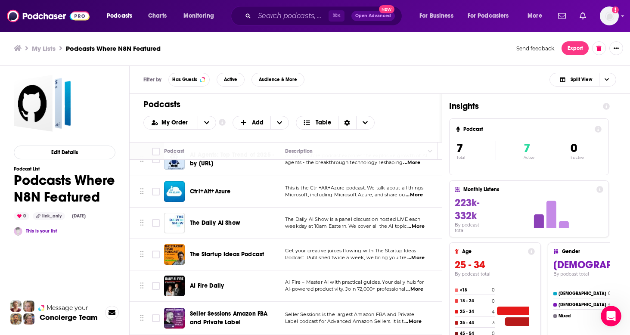
click at [221, 282] on span "AI Fire Daily" at bounding box center [207, 285] width 34 height 7
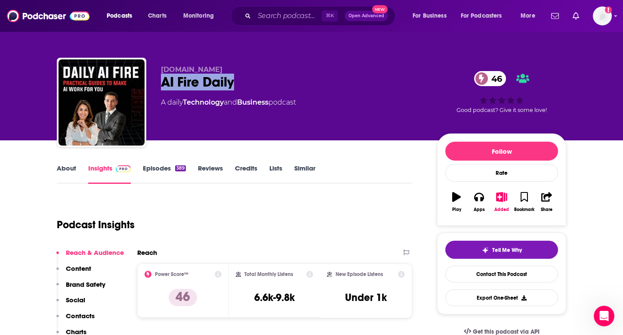
drag, startPoint x: 176, startPoint y: 80, endPoint x: 162, endPoint y: 82, distance: 14.3
click at [161, 82] on div "AI Fire Daily 46" at bounding box center [292, 82] width 262 height 17
copy h2 "AI Fire Daily"
click at [485, 201] on button "Apps" at bounding box center [479, 201] width 22 height 31
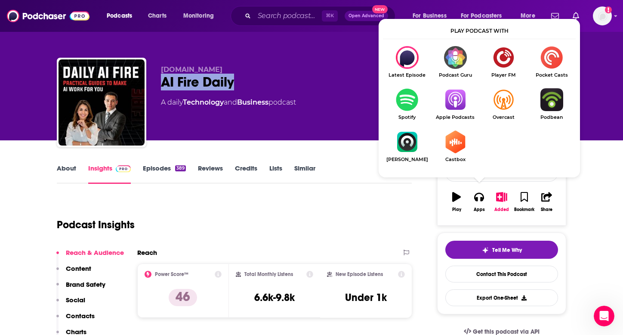
click at [458, 97] on img "Show Listen On dropdown" at bounding box center [455, 99] width 48 height 23
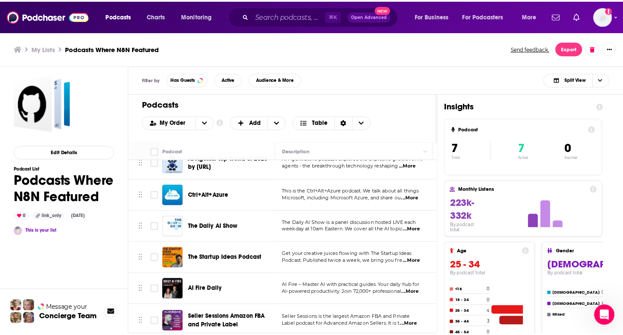
scroll to position [55, 0]
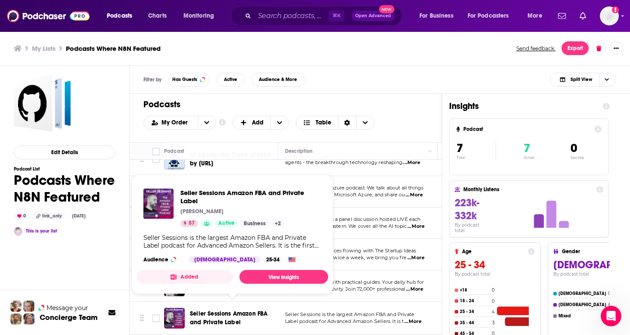
click at [211, 310] on span "Seller Sessions Amazon FBA and Private Label" at bounding box center [228, 318] width 77 height 16
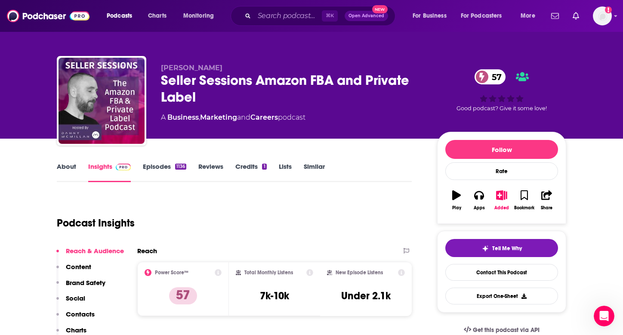
scroll to position [5, 0]
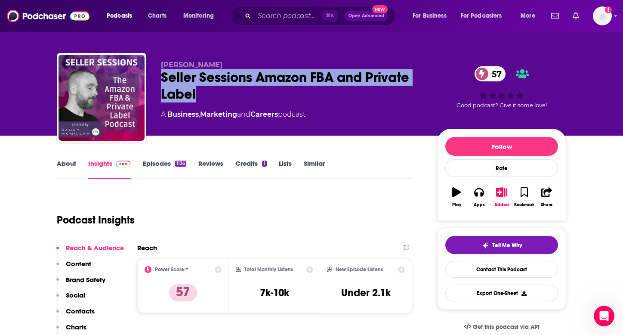
drag, startPoint x: 220, startPoint y: 102, endPoint x: 154, endPoint y: 76, distance: 70.9
click at [154, 76] on div "Danny McMillan Seller Sessions Amazon FBA and Private Label 57 A Business , Mar…" at bounding box center [311, 99] width 509 height 93
copy h2 "Seller Sessions Amazon FBA and Private Label"
click at [480, 198] on button "Apps" at bounding box center [479, 197] width 22 height 31
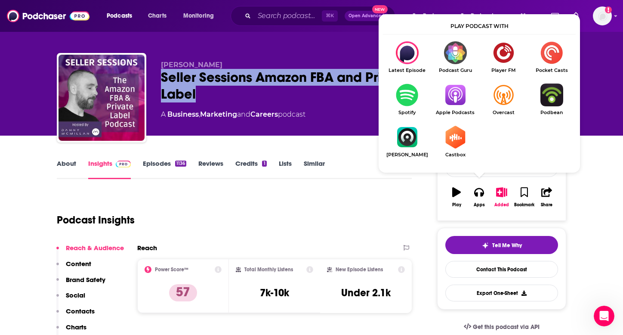
click at [465, 99] on img "Show Listen On dropdown" at bounding box center [455, 94] width 48 height 23
